Goal: Task Accomplishment & Management: Complete application form

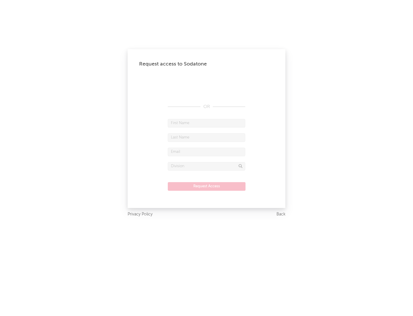
click at [207, 123] on input "text" at bounding box center [206, 123] width 77 height 9
type input "[PERSON_NAME]"
click at [207, 137] on input "text" at bounding box center [206, 137] width 77 height 9
type input "[PERSON_NAME]"
click at [207, 151] on input "text" at bounding box center [206, 151] width 77 height 9
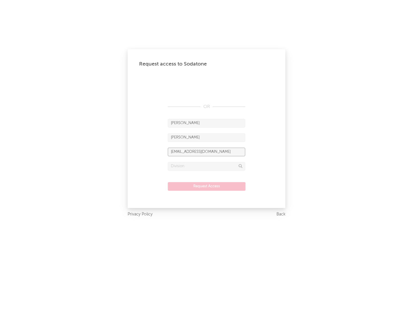
type input "[EMAIL_ADDRESS][DOMAIN_NAME]"
click at [207, 166] on input "text" at bounding box center [206, 166] width 77 height 9
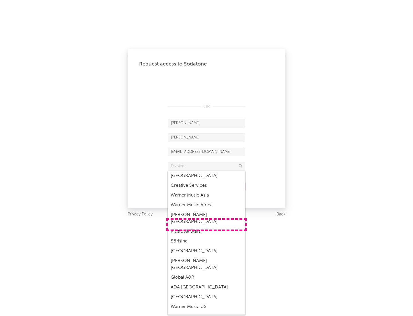
click at [207, 226] on div "Music All Stars" at bounding box center [206, 231] width 77 height 10
type input "Music All Stars"
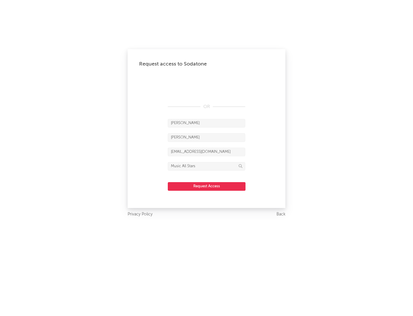
click at [207, 186] on button "Request Access" at bounding box center [207, 186] width 78 height 9
